Goal: Task Accomplishment & Management: Use online tool/utility

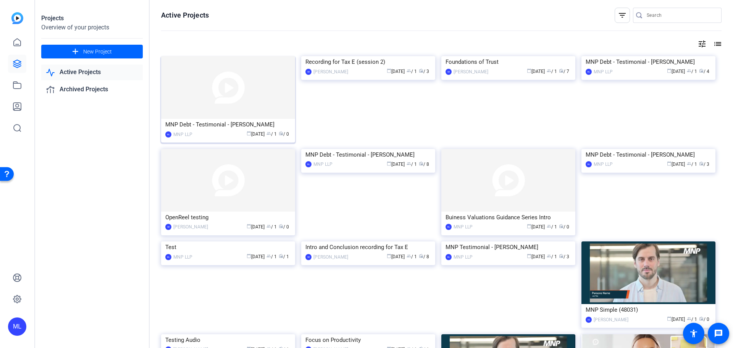
click at [244, 90] on img at bounding box center [228, 87] width 134 height 63
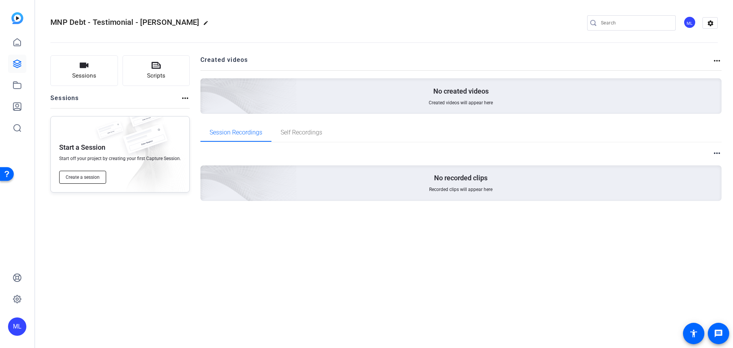
click at [92, 176] on span "Create a session" at bounding box center [83, 177] width 34 height 6
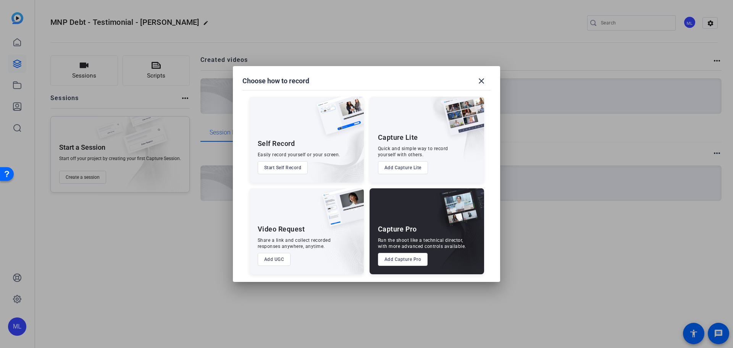
click at [413, 257] on button "Add Capture Pro" at bounding box center [403, 259] width 50 height 13
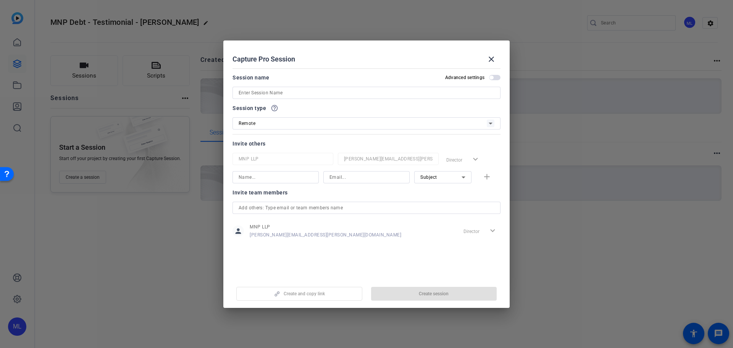
click at [285, 93] on input at bounding box center [367, 92] width 256 height 9
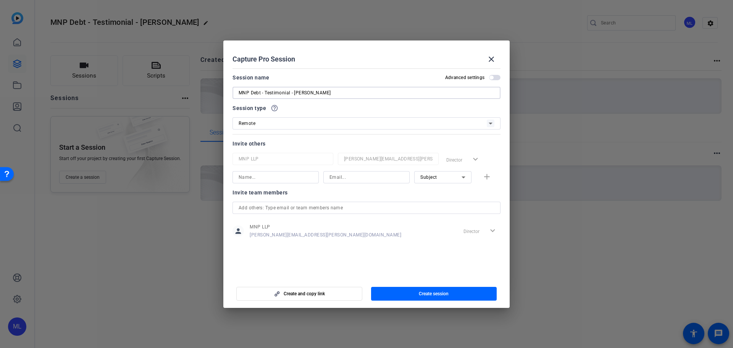
type input "MNP Debt - Testimonial - [PERSON_NAME]"
click at [283, 176] on input at bounding box center [276, 177] width 74 height 9
type input "[PERSON_NAME]"
click at [346, 181] on input at bounding box center [366, 177] width 74 height 9
paste input "[EMAIL_ADDRESS][PERSON_NAME][DOMAIN_NAME]"
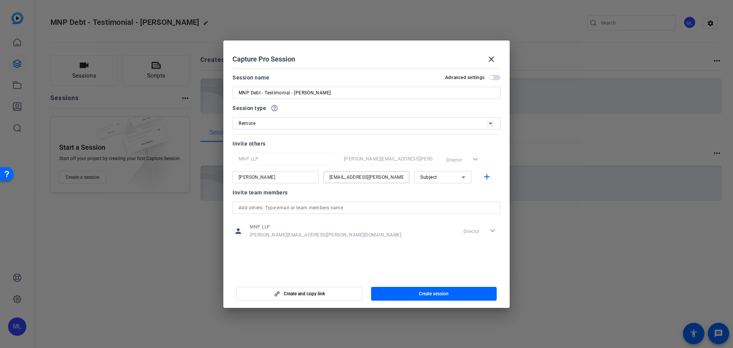
type input "[EMAIL_ADDRESS][PERSON_NAME][DOMAIN_NAME]"
click at [442, 179] on div "Subject" at bounding box center [440, 177] width 41 height 10
click at [382, 193] on div at bounding box center [366, 174] width 733 height 348
click at [486, 179] on mat-icon "add" at bounding box center [487, 177] width 10 height 10
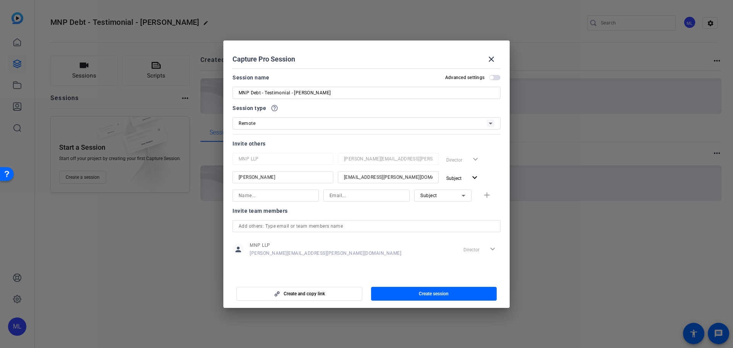
click at [256, 195] on input at bounding box center [276, 195] width 74 height 9
paste input "[PERSON_NAME] La Noire"
type input "[PERSON_NAME] La Noire"
click at [350, 197] on input at bounding box center [366, 195] width 74 height 9
paste input "[PERSON_NAME][EMAIL_ADDRESS][DOMAIN_NAME]"
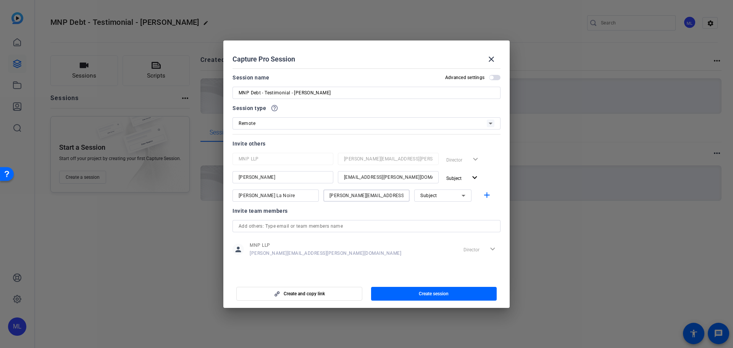
type input "[PERSON_NAME][EMAIL_ADDRESS][DOMAIN_NAME]"
click at [450, 196] on div "Subject" at bounding box center [440, 196] width 41 height 10
click at [436, 211] on span "Collaborator" at bounding box center [434, 210] width 28 height 9
click at [485, 196] on mat-icon "add" at bounding box center [487, 196] width 10 height 10
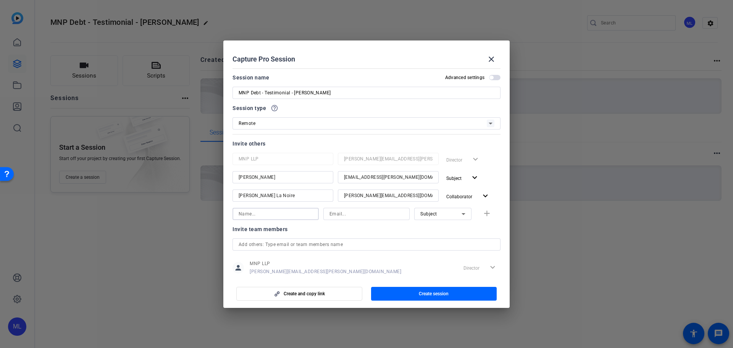
click at [260, 213] on input at bounding box center [276, 213] width 74 height 9
paste input "[PERSON_NAME] [PERSON_NAME]"
type input "[PERSON_NAME] [PERSON_NAME]"
click at [355, 215] on input at bounding box center [366, 213] width 74 height 9
paste input "[PERSON_NAME][EMAIL_ADDRESS][PERSON_NAME][DOMAIN_NAME]"
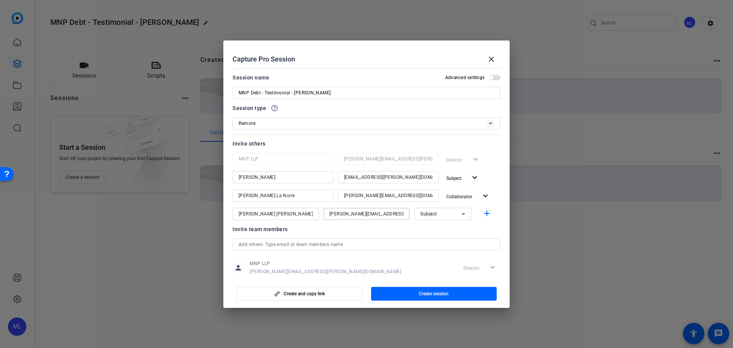
type input "[PERSON_NAME][EMAIL_ADDRESS][PERSON_NAME][DOMAIN_NAME]"
click at [459, 215] on icon at bounding box center [463, 213] width 9 height 9
click at [444, 231] on mat-option "Collaborator" at bounding box center [438, 229] width 57 height 12
click at [484, 211] on mat-icon "add" at bounding box center [487, 214] width 10 height 10
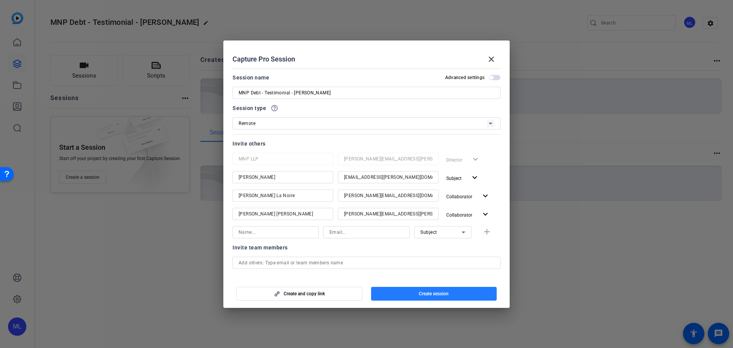
click at [436, 293] on span "Create session" at bounding box center [434, 294] width 30 height 6
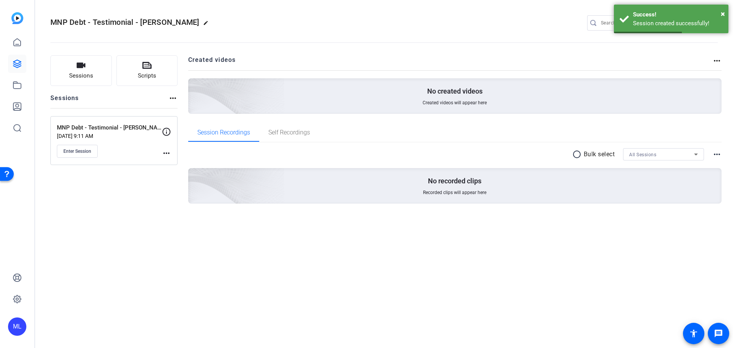
click at [166, 132] on icon at bounding box center [166, 131] width 9 height 9
click at [165, 154] on mat-icon "more_horiz" at bounding box center [166, 153] width 9 height 9
click at [167, 165] on button "Edit Session" at bounding box center [185, 165] width 47 height 10
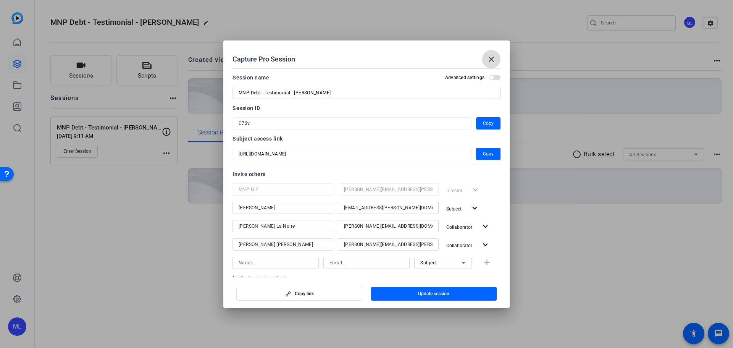
click at [491, 60] on mat-icon "close" at bounding box center [491, 59] width 9 height 9
